Goal: Transaction & Acquisition: Purchase product/service

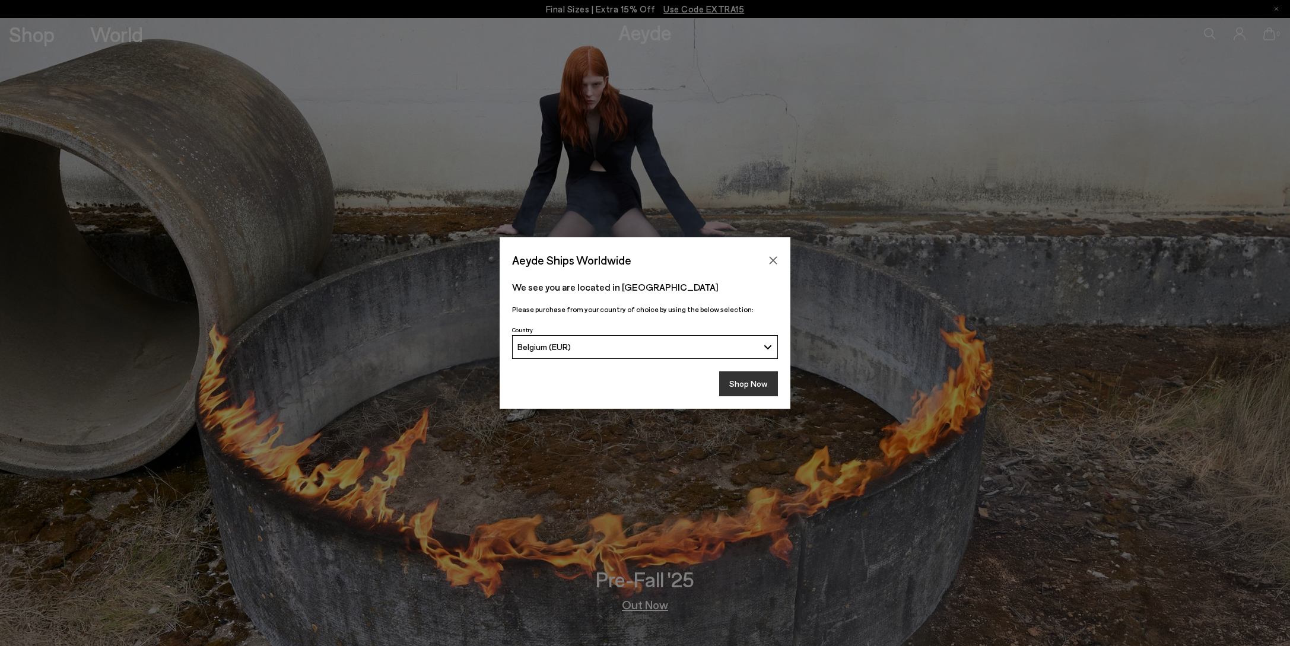
click at [743, 385] on button "Shop Now" at bounding box center [748, 384] width 59 height 25
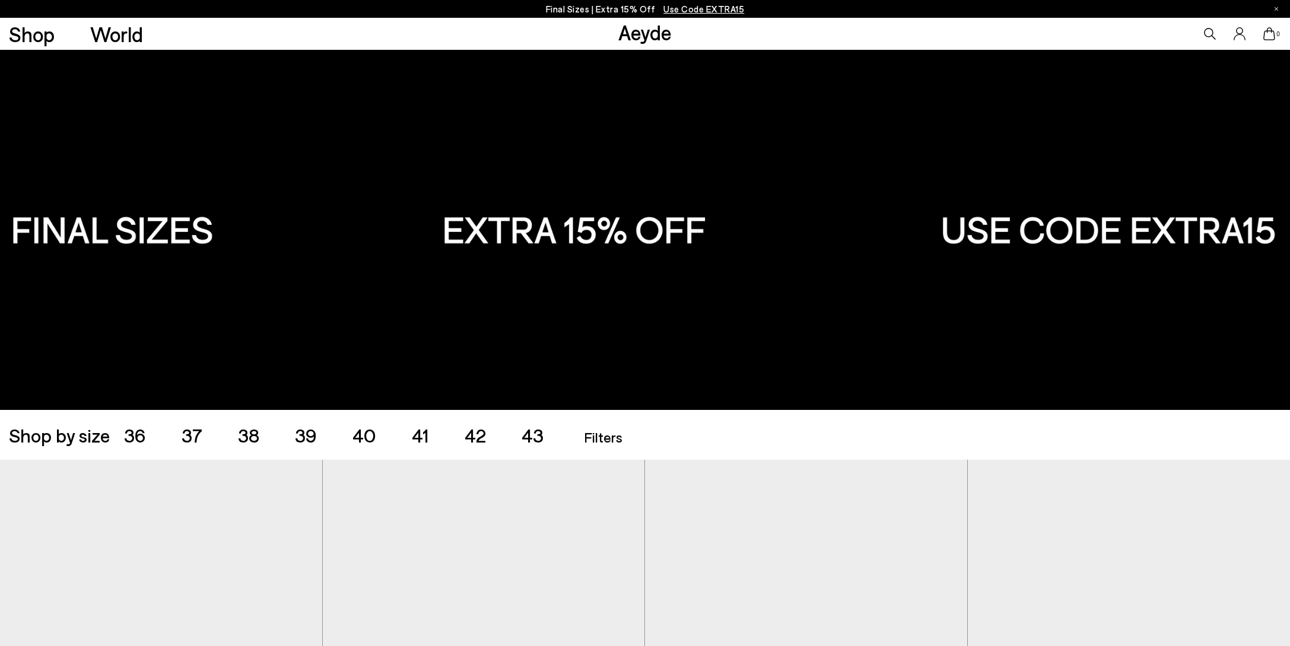
click at [471, 443] on span "42" at bounding box center [475, 435] width 21 height 23
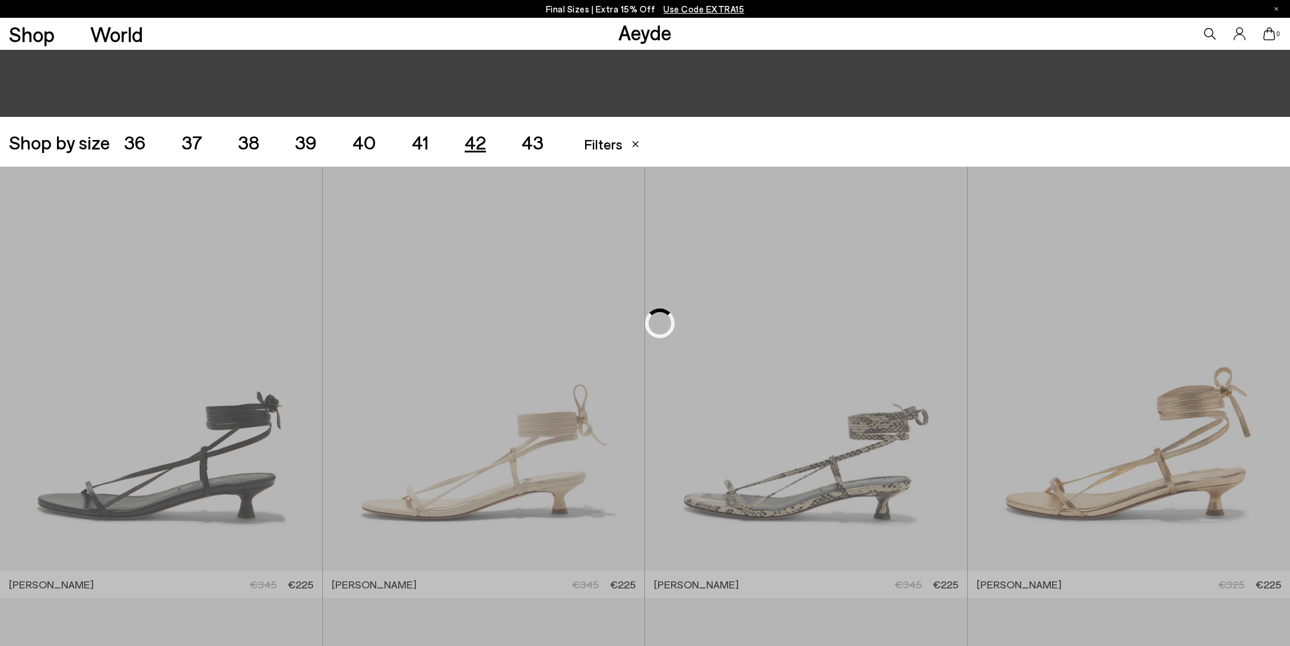
scroll to position [360, 0]
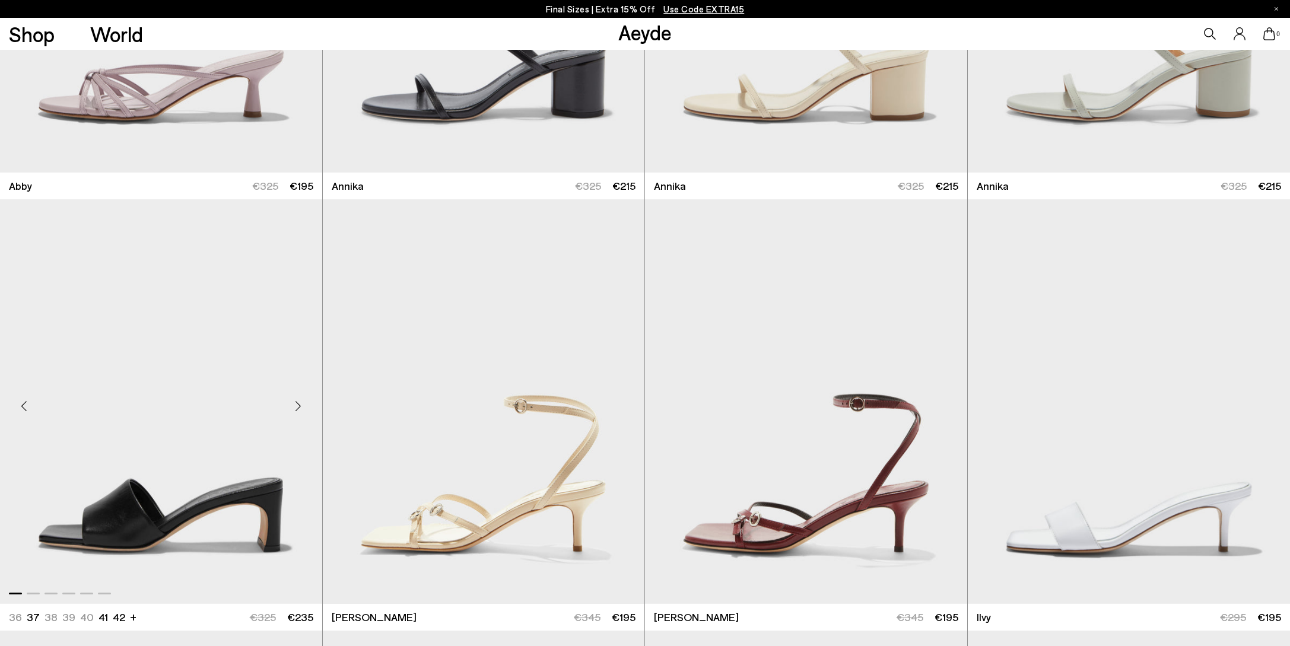
scroll to position [1026, 0]
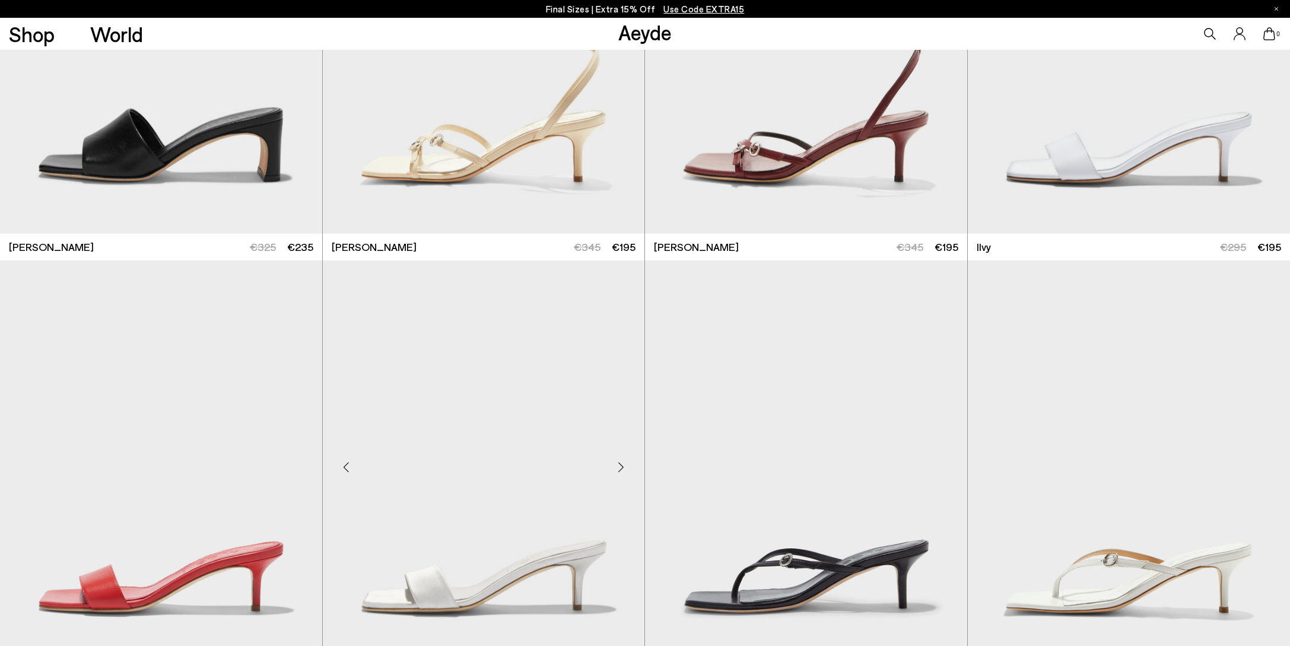
scroll to position [1758, 0]
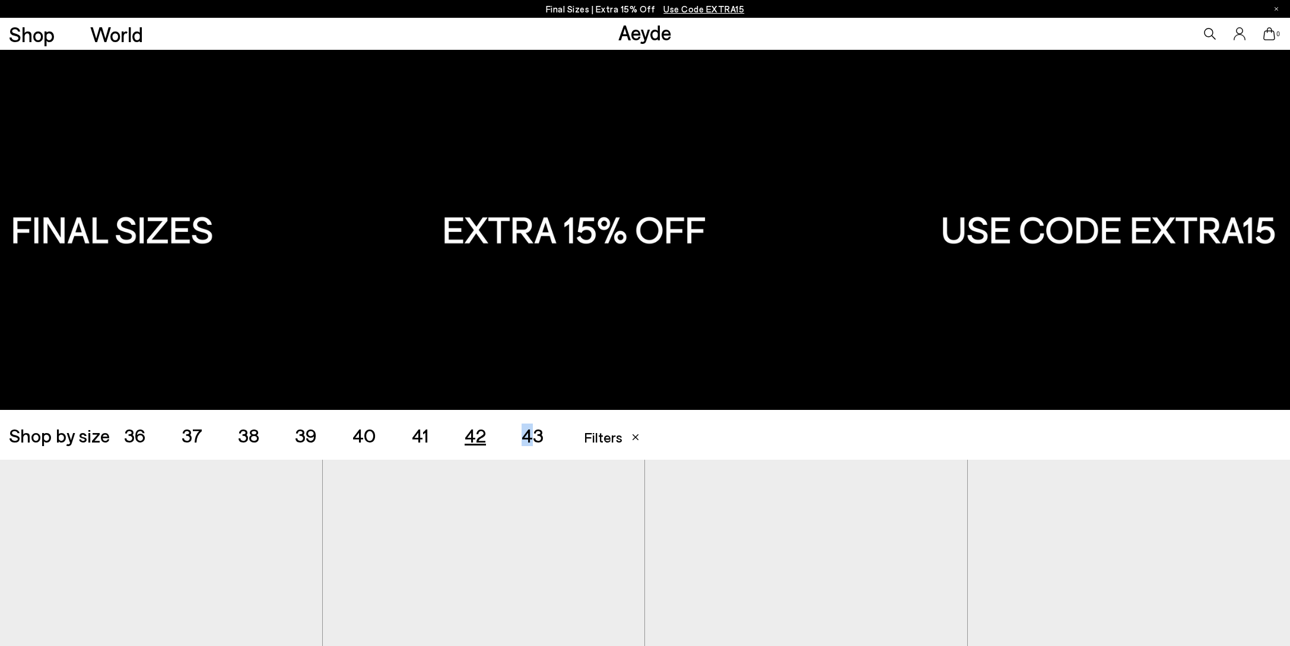
click at [527, 430] on span "43" at bounding box center [533, 435] width 22 height 23
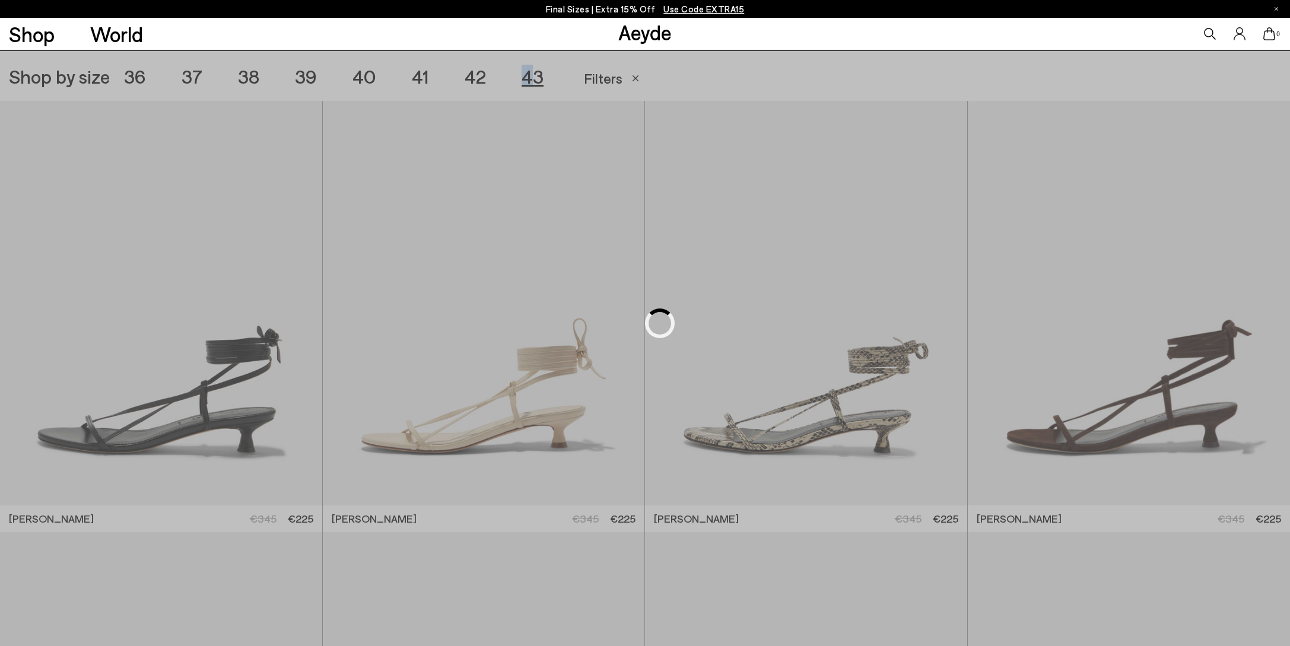
scroll to position [360, 0]
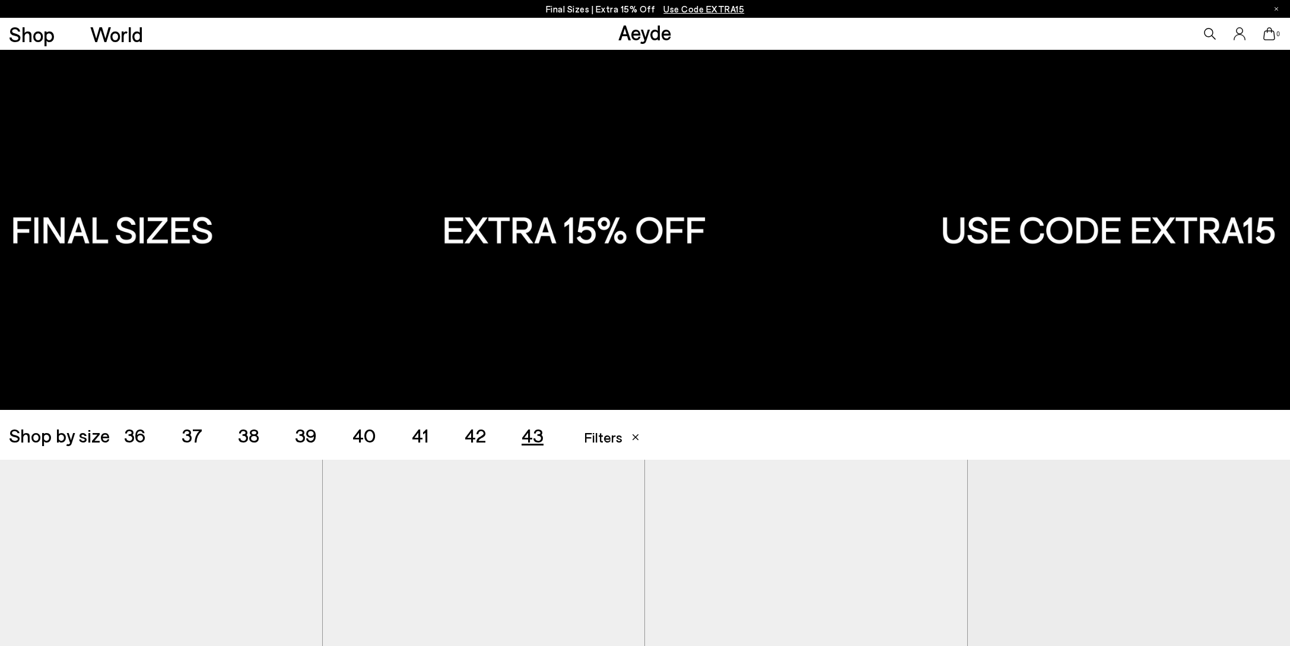
drag, startPoint x: 421, startPoint y: 431, endPoint x: 457, endPoint y: 424, distance: 36.3
click at [423, 430] on span "41" at bounding box center [420, 435] width 17 height 23
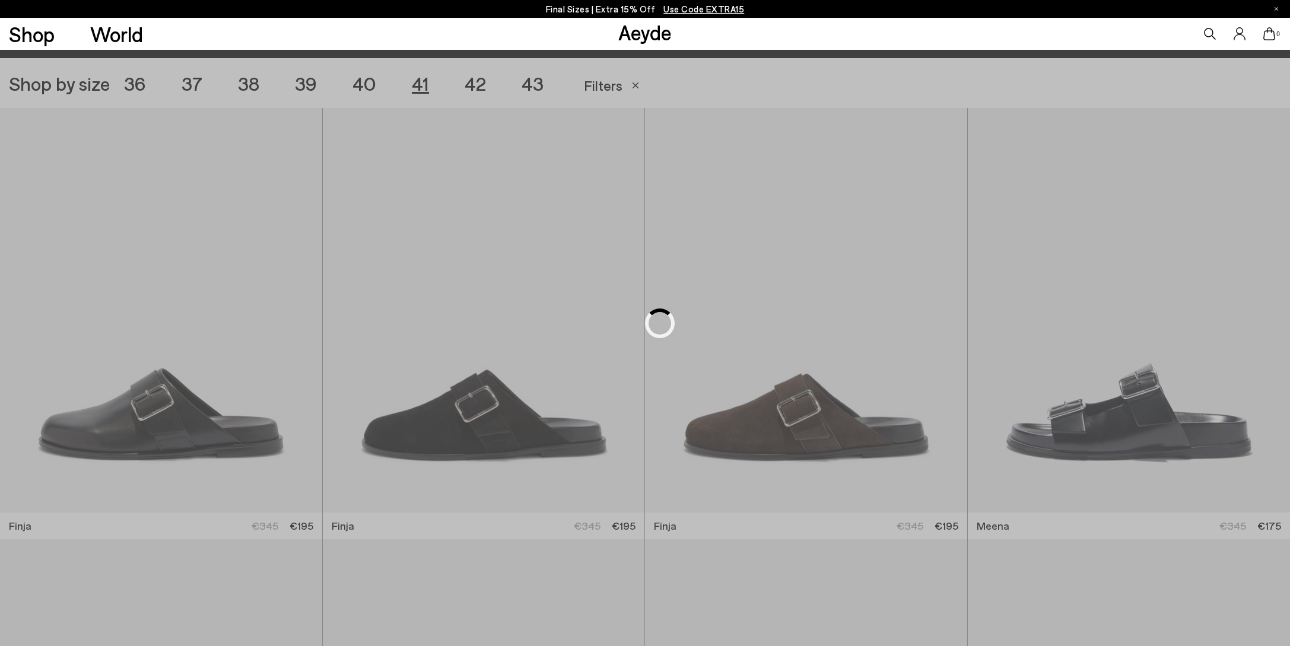
scroll to position [360, 0]
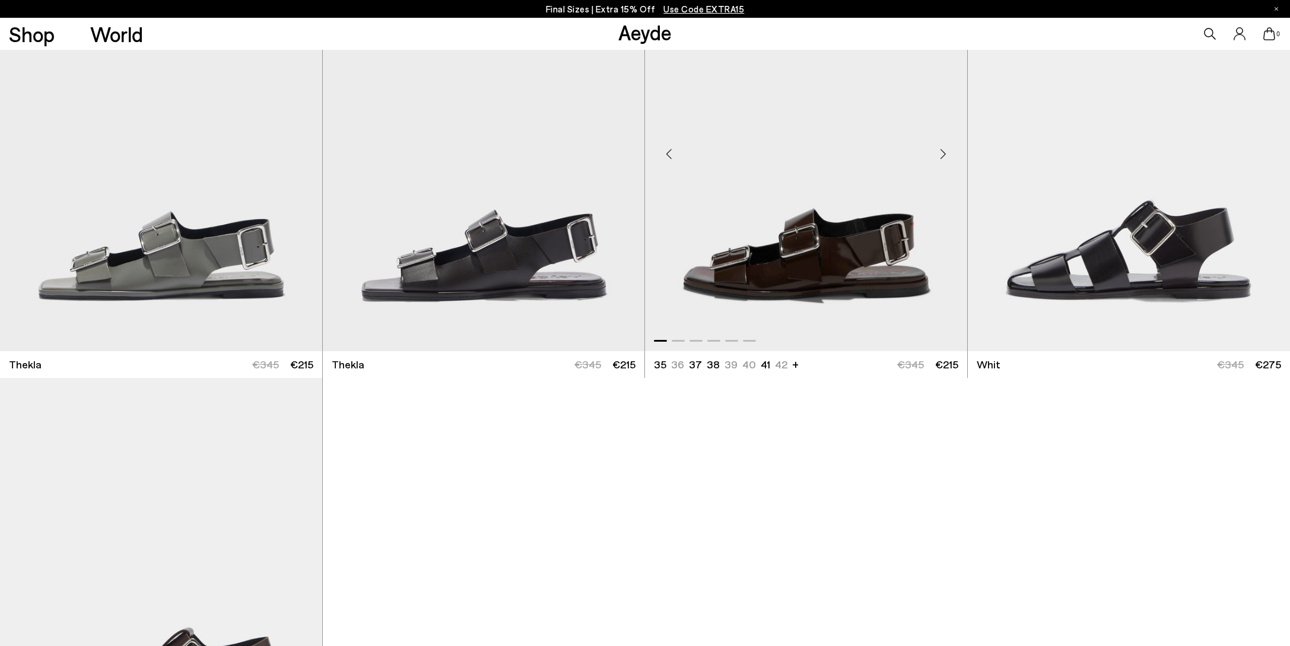
scroll to position [5884, 0]
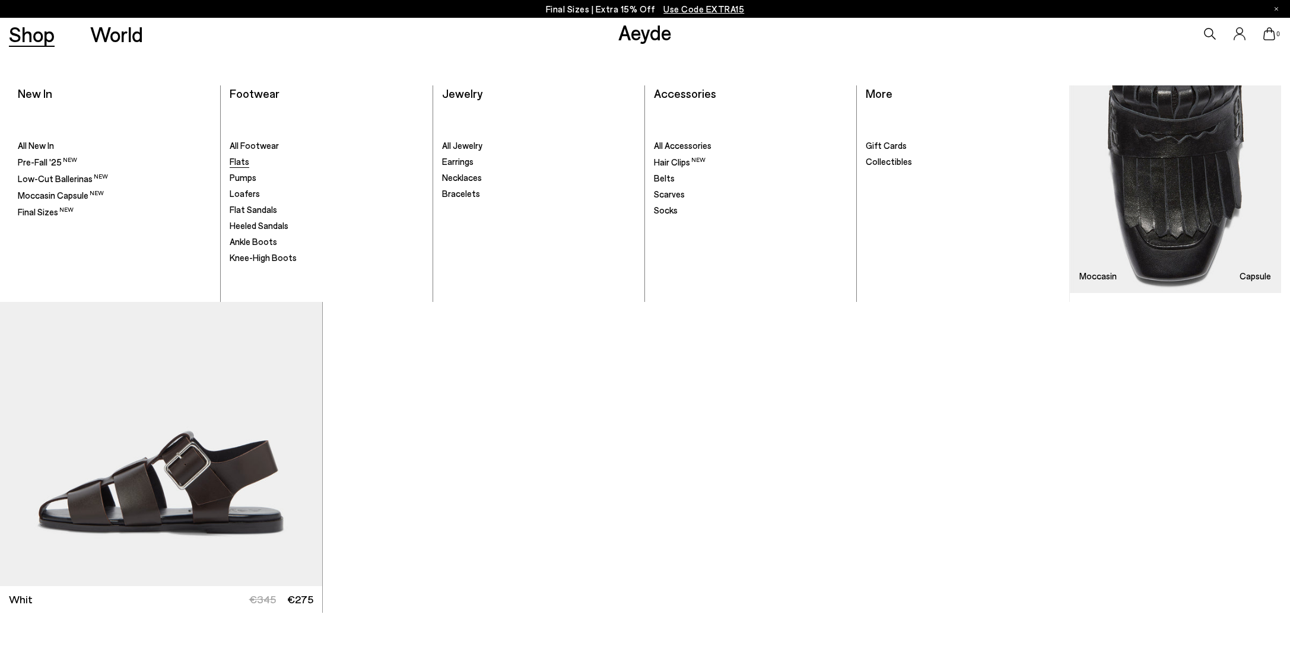
click at [245, 159] on span "Flats" at bounding box center [240, 161] width 20 height 11
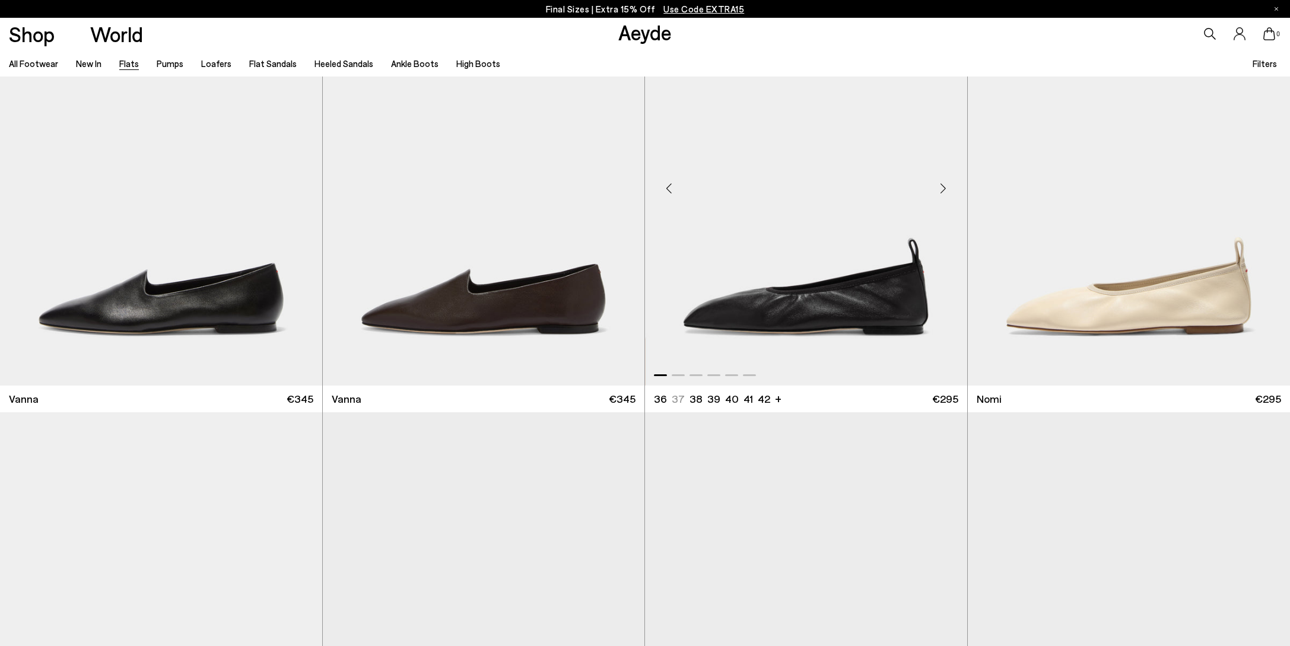
scroll to position [904, 0]
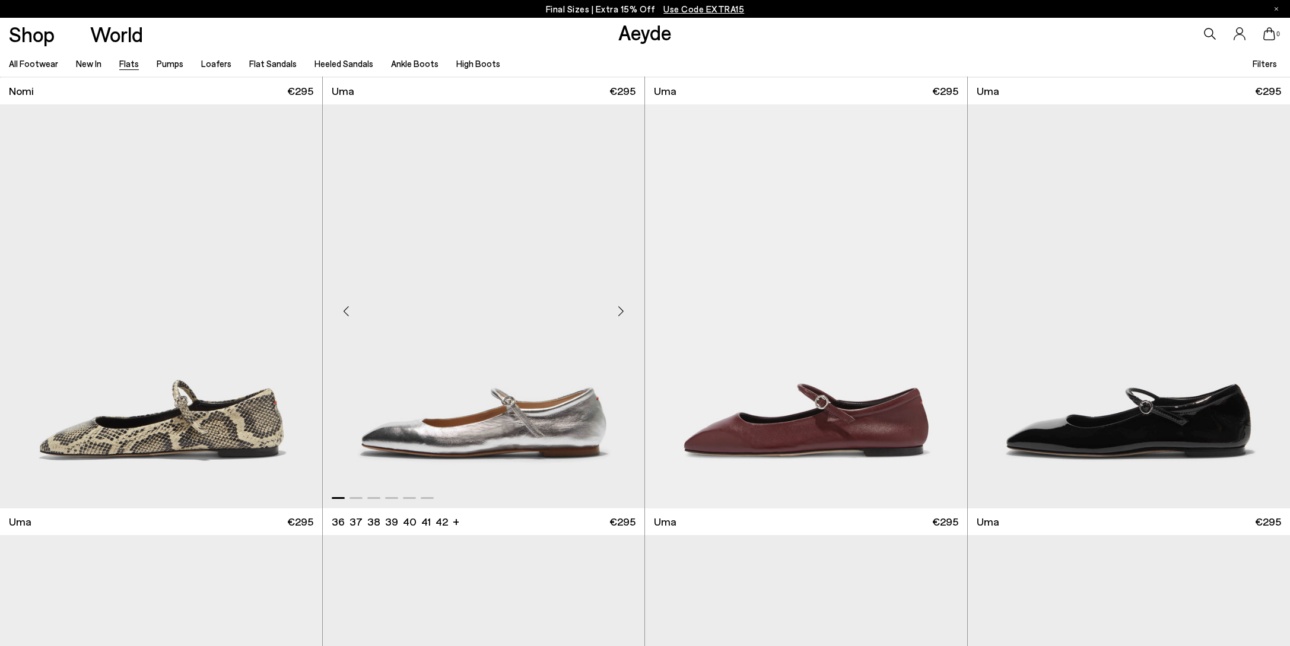
scroll to position [1419, 0]
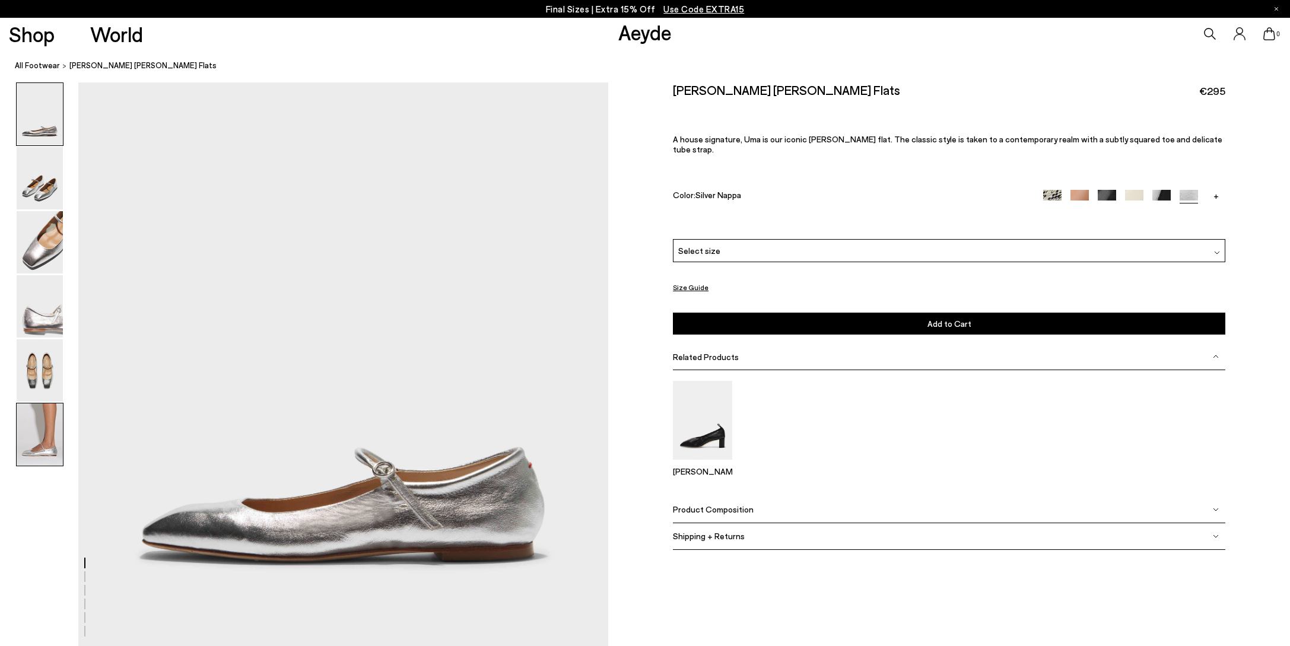
click at [56, 432] on img at bounding box center [40, 435] width 46 height 62
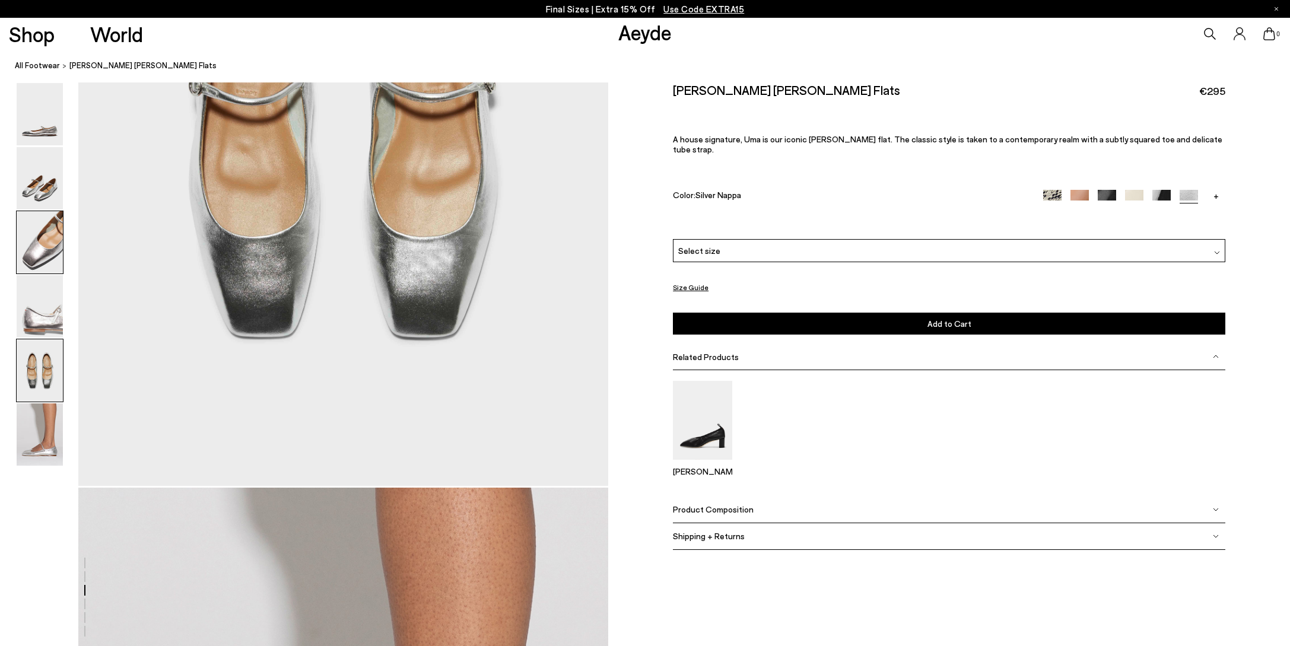
scroll to position [3483, 0]
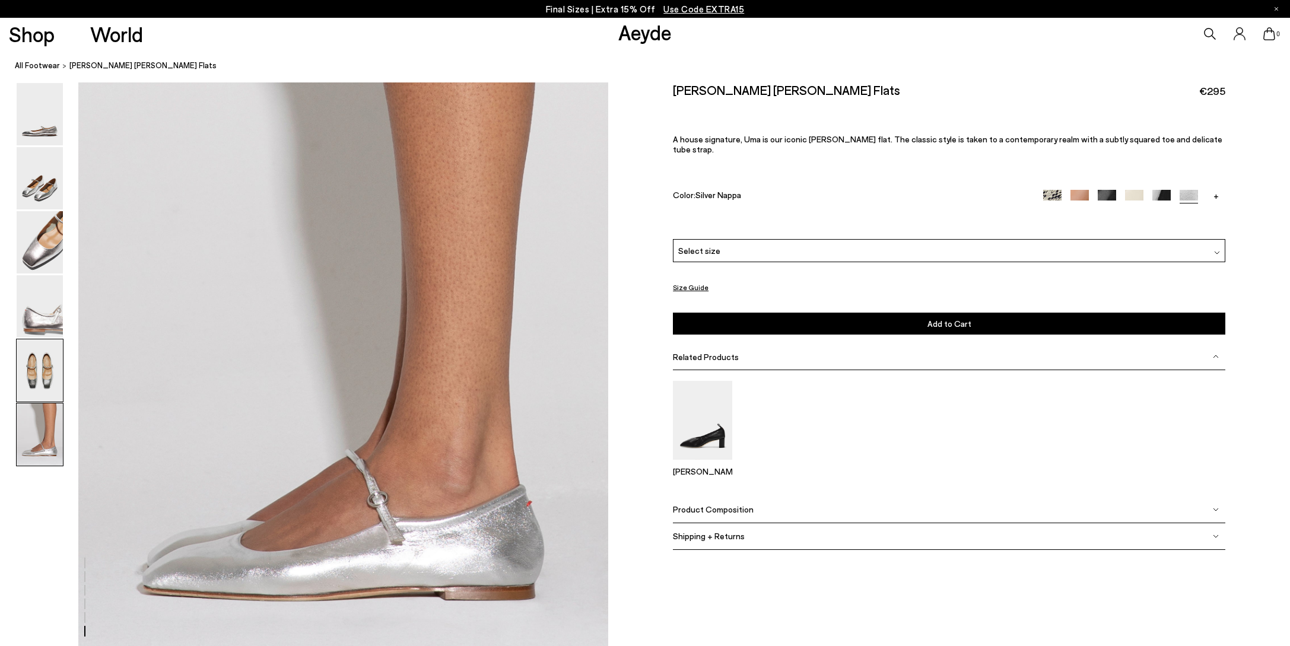
click at [32, 372] on img at bounding box center [40, 371] width 46 height 62
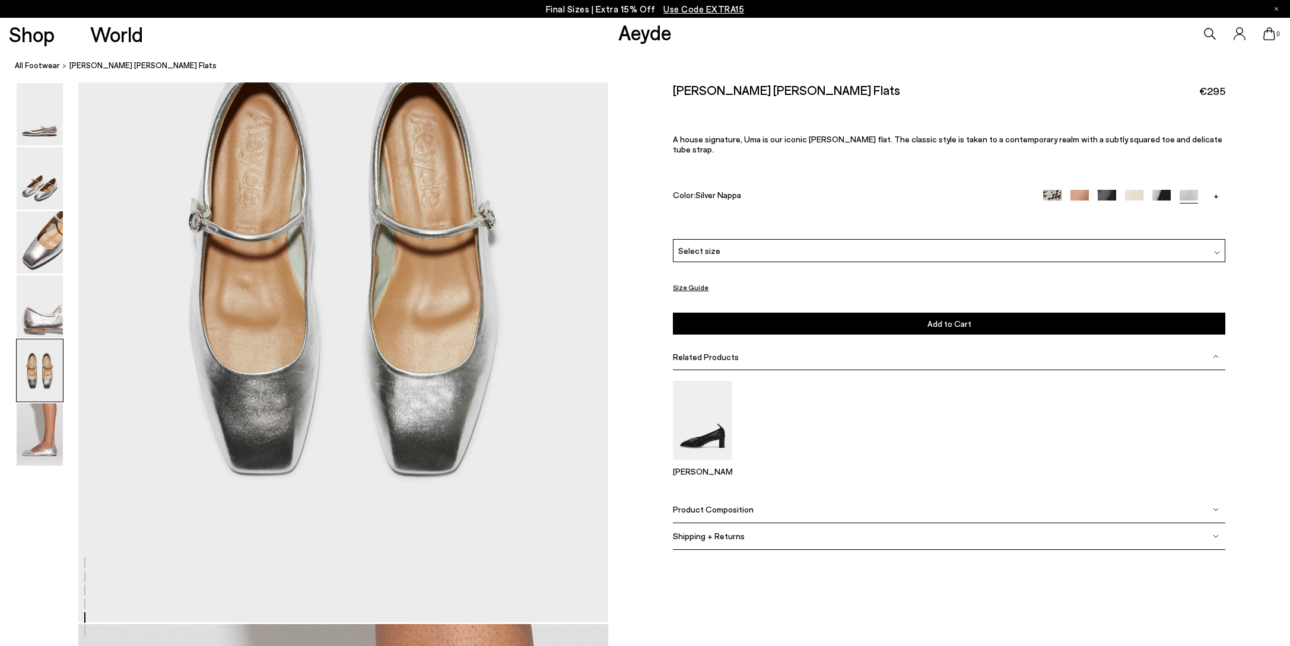
scroll to position [2693, 0]
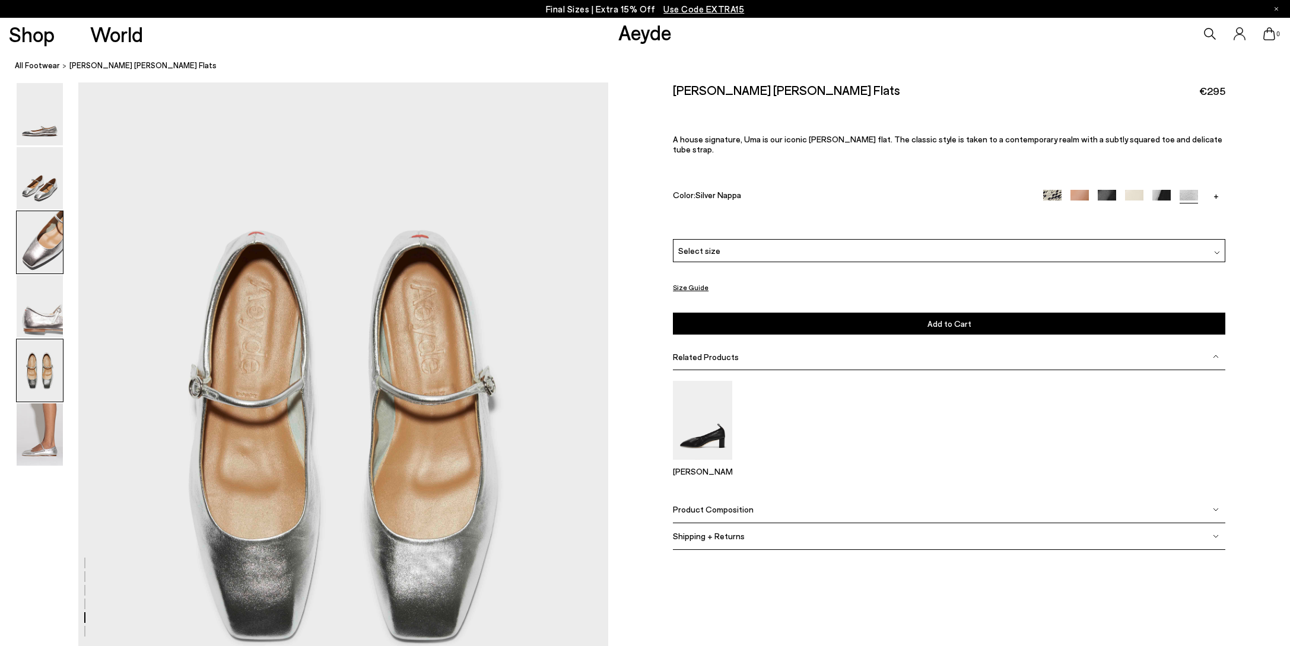
click at [52, 233] on img at bounding box center [40, 242] width 46 height 62
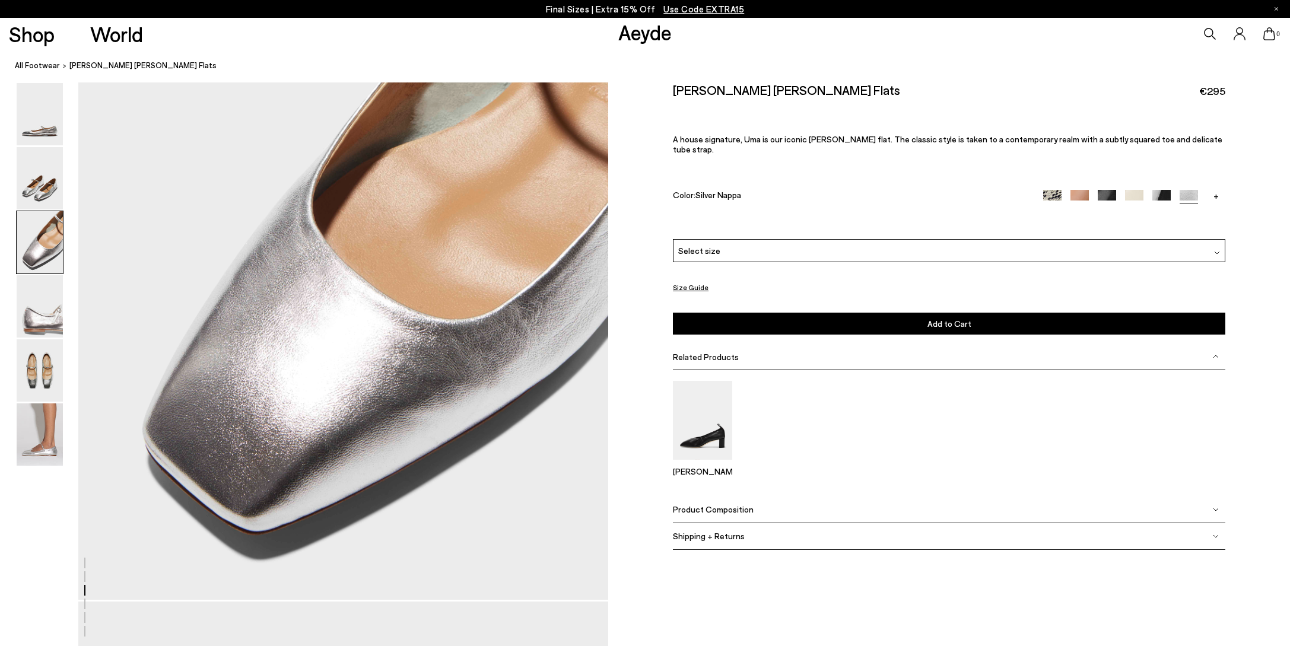
scroll to position [1275, 0]
